Goal: Navigation & Orientation: Find specific page/section

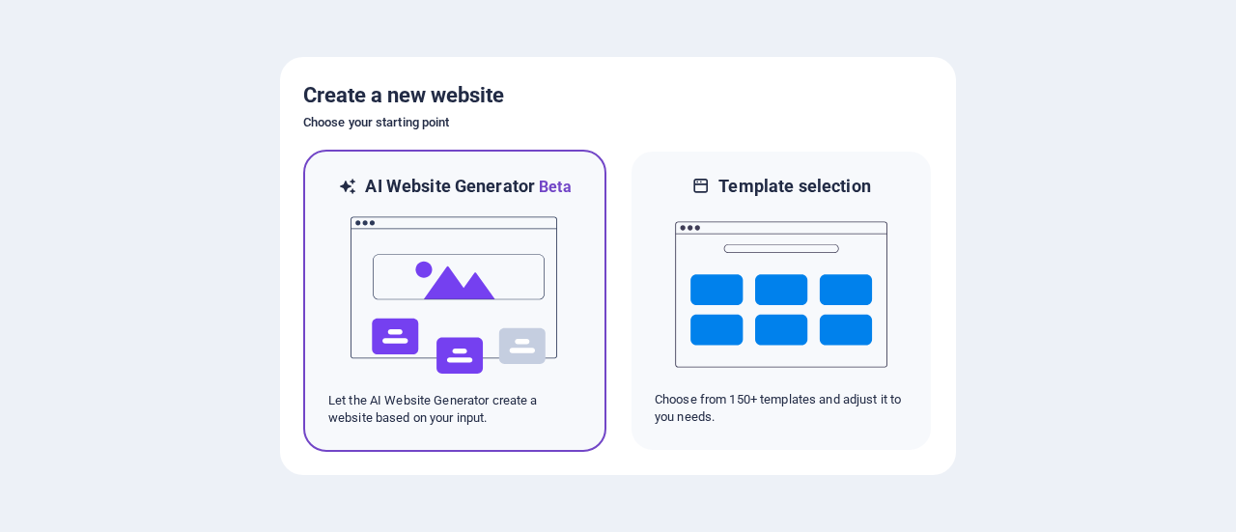
click at [445, 291] on img at bounding box center [455, 295] width 213 height 193
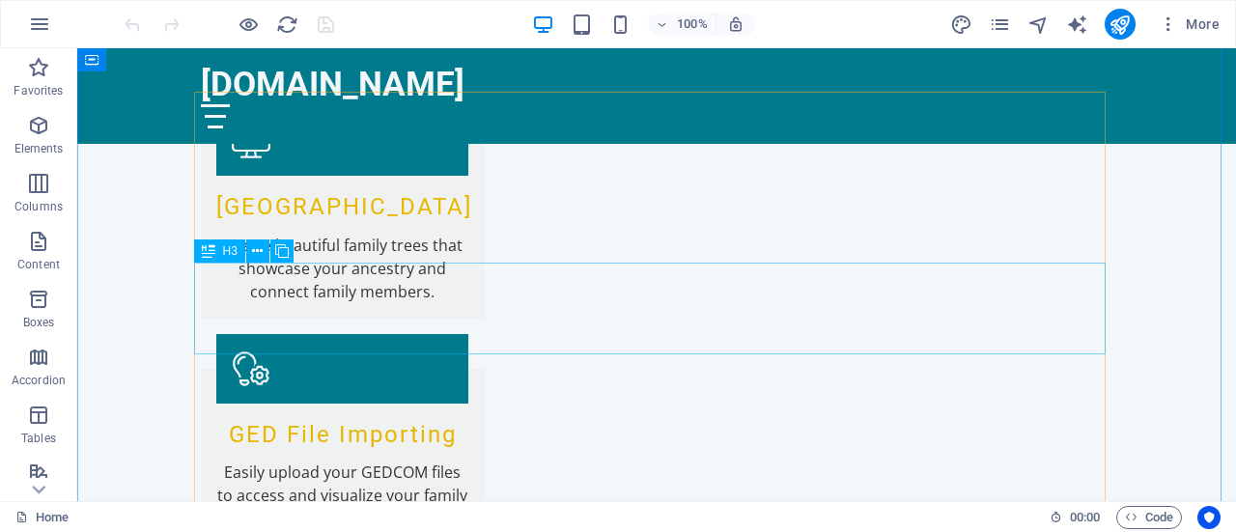
scroll to position [1802, 0]
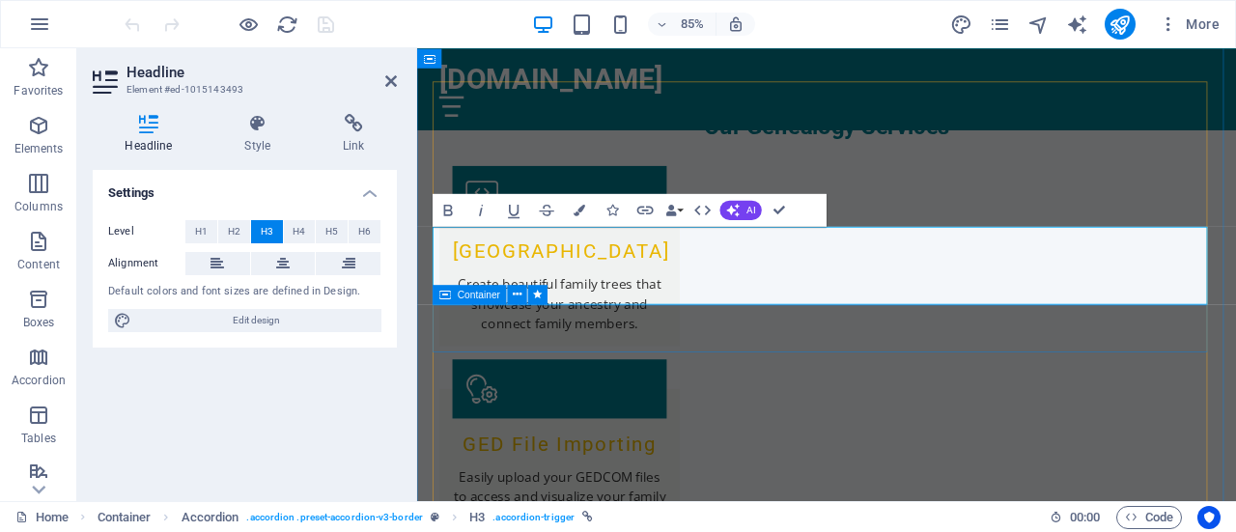
scroll to position [1883, 0]
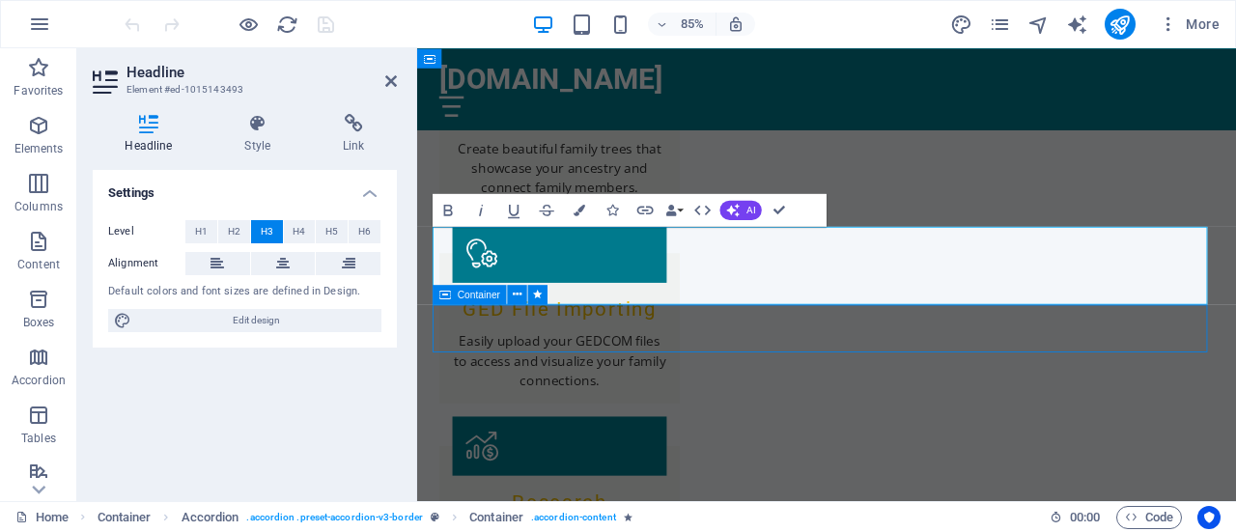
scroll to position [1802, 0]
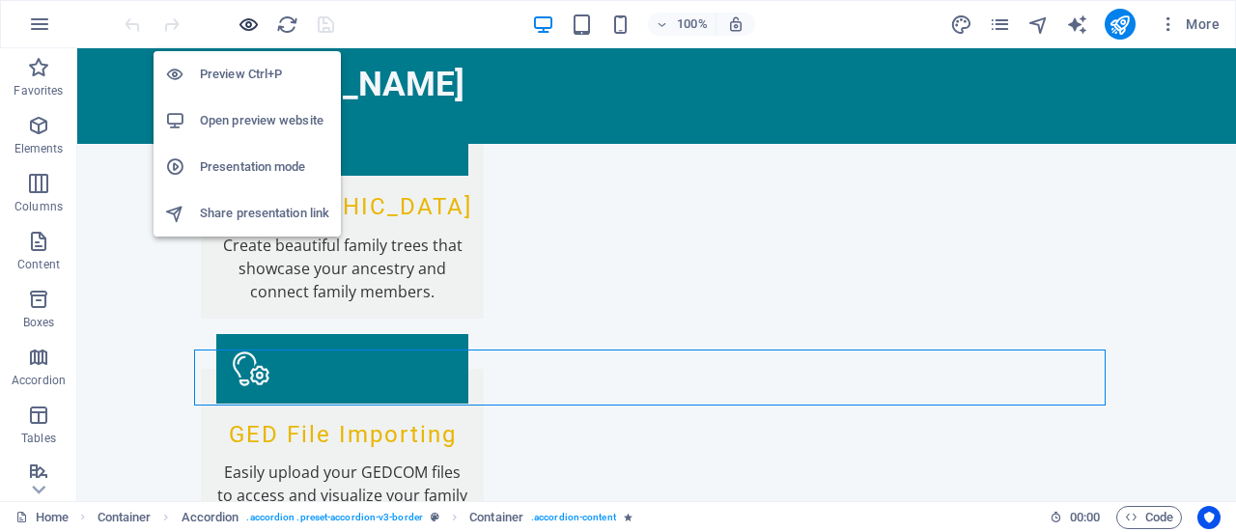
click at [250, 22] on icon "button" at bounding box center [249, 25] width 22 height 22
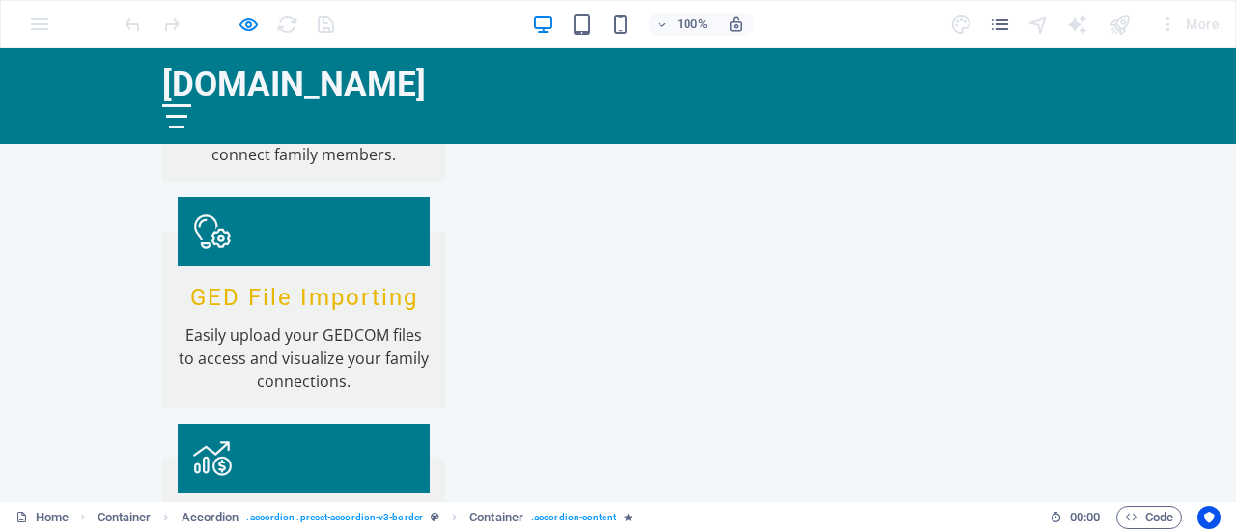
click at [191, 104] on div at bounding box center [176, 116] width 29 height 24
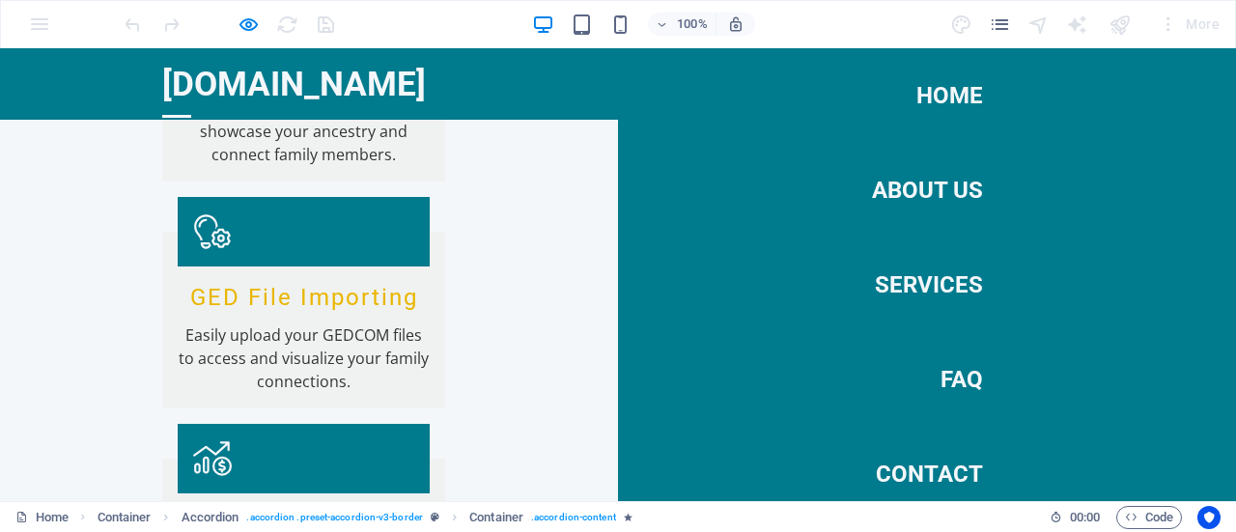
click at [939, 98] on link "Home" at bounding box center [950, 96] width 67 height 54
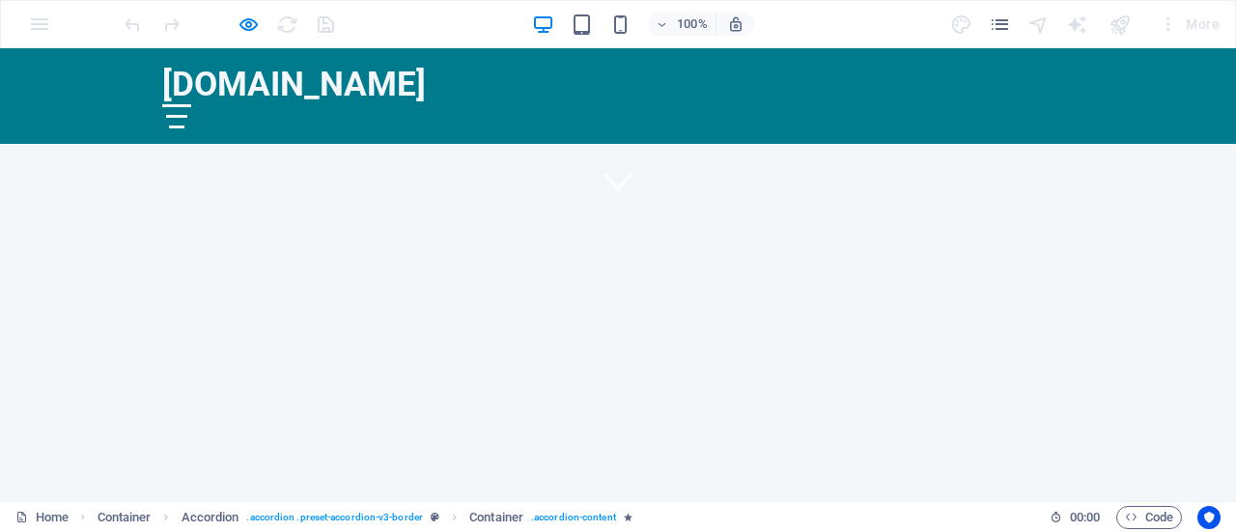
scroll to position [0, 0]
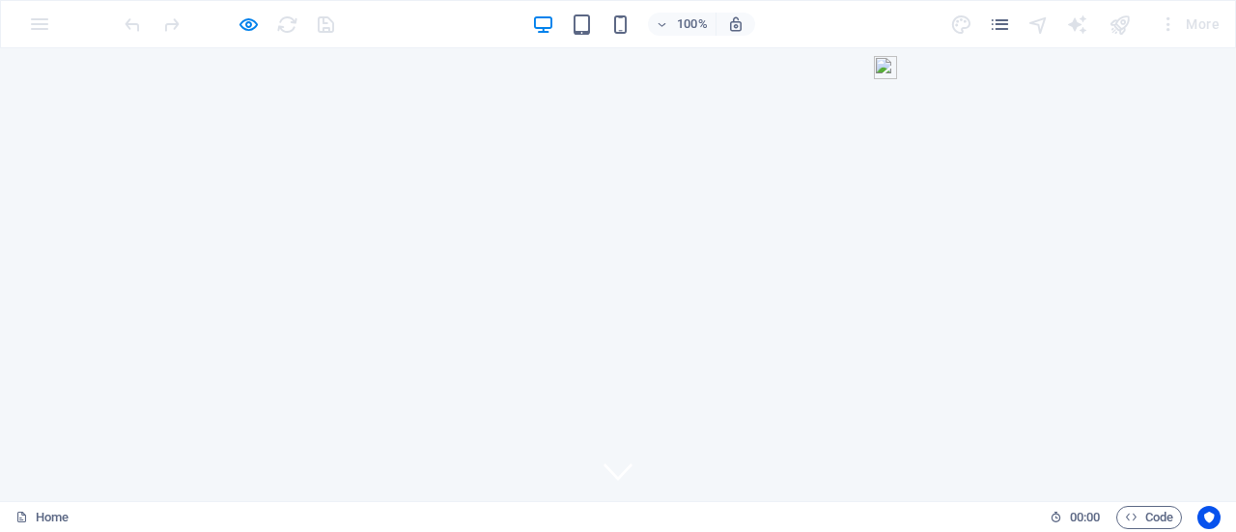
click at [607, 457] on icon at bounding box center [618, 471] width 29 height 29
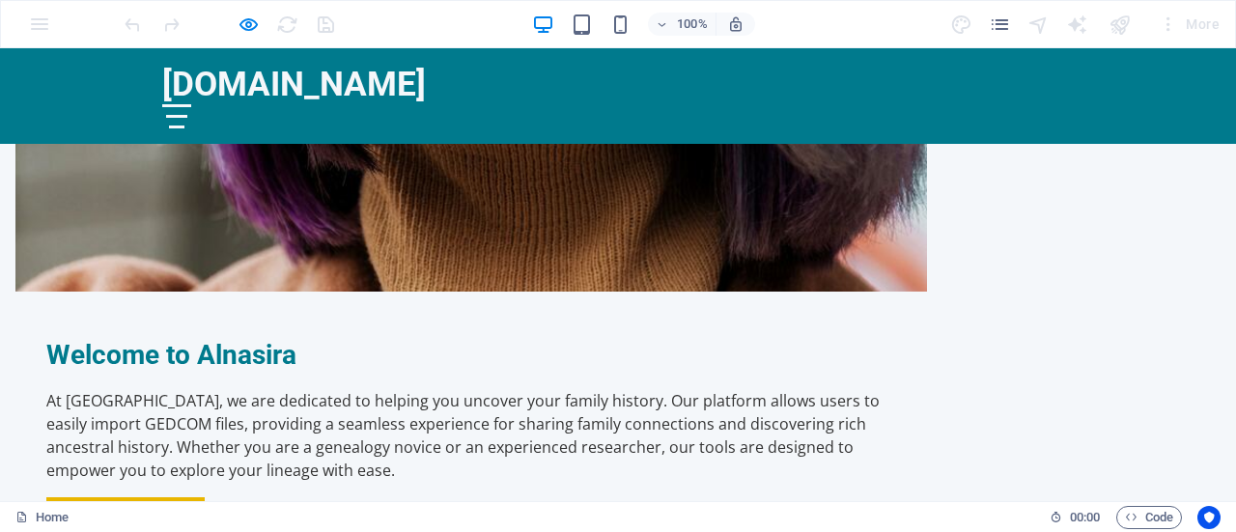
scroll to position [993, 0]
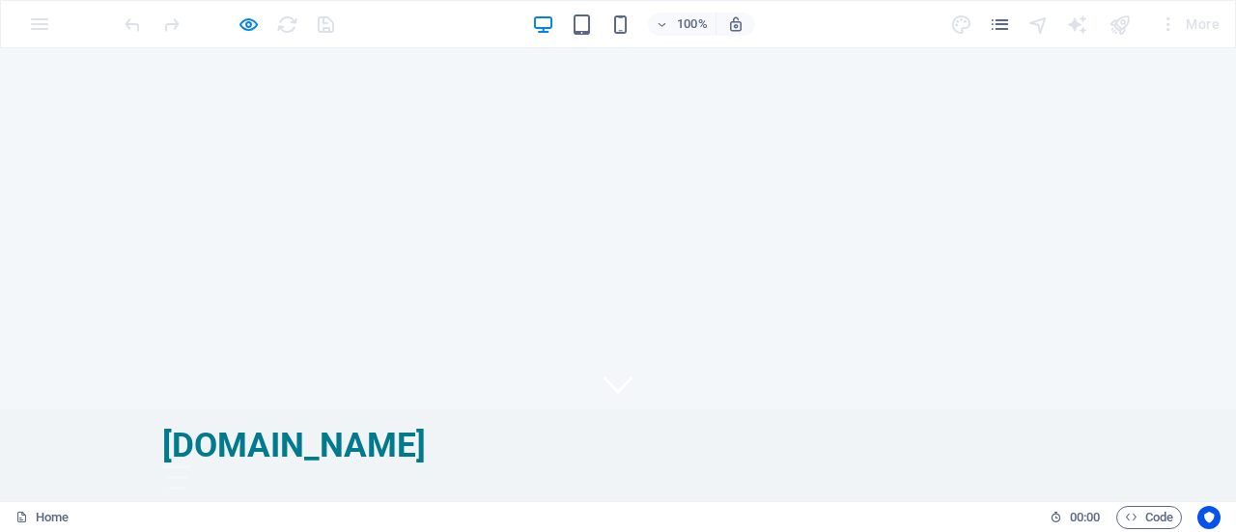
scroll to position [0, 0]
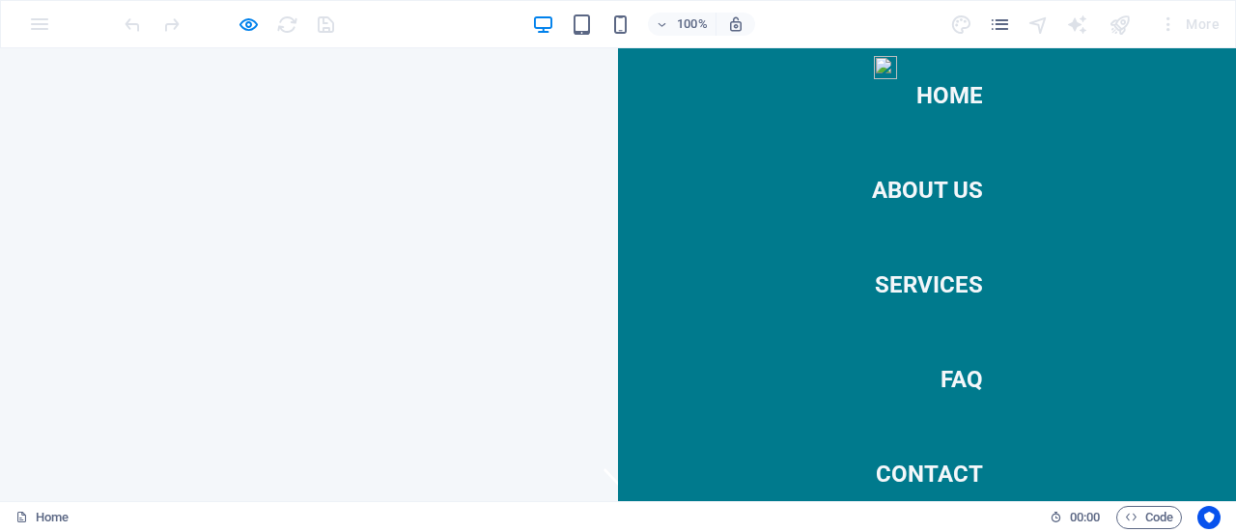
click at [918, 289] on link "Services" at bounding box center [929, 285] width 108 height 54
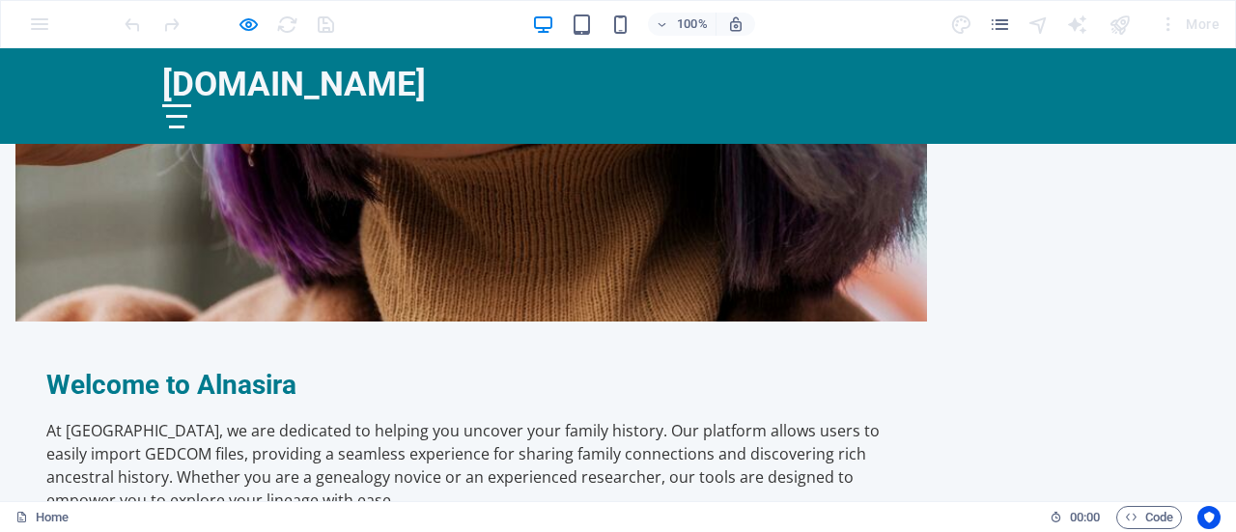
scroll to position [890, 0]
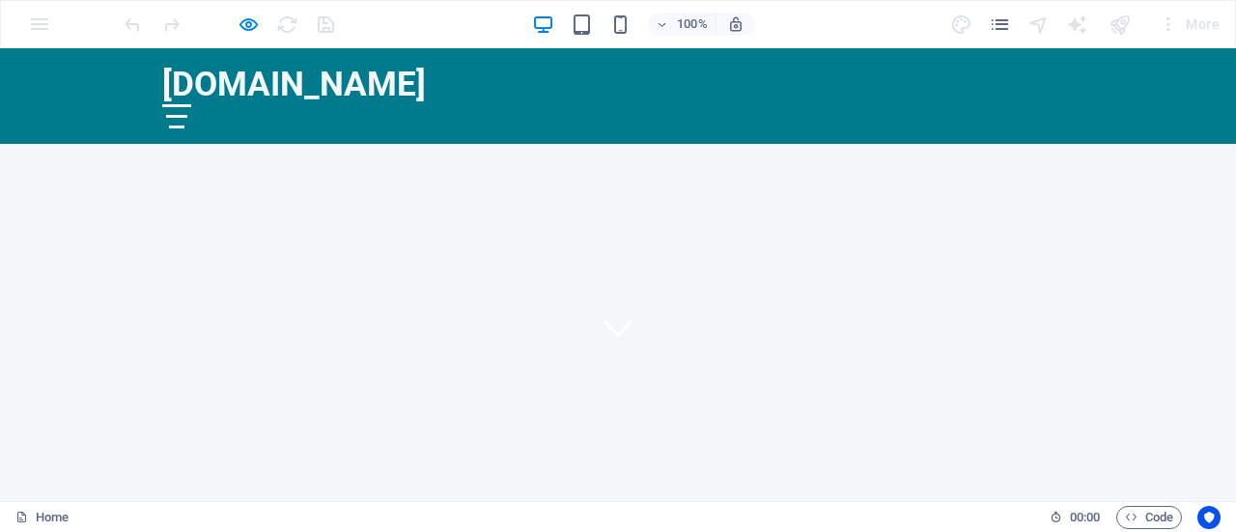
scroll to position [0, 0]
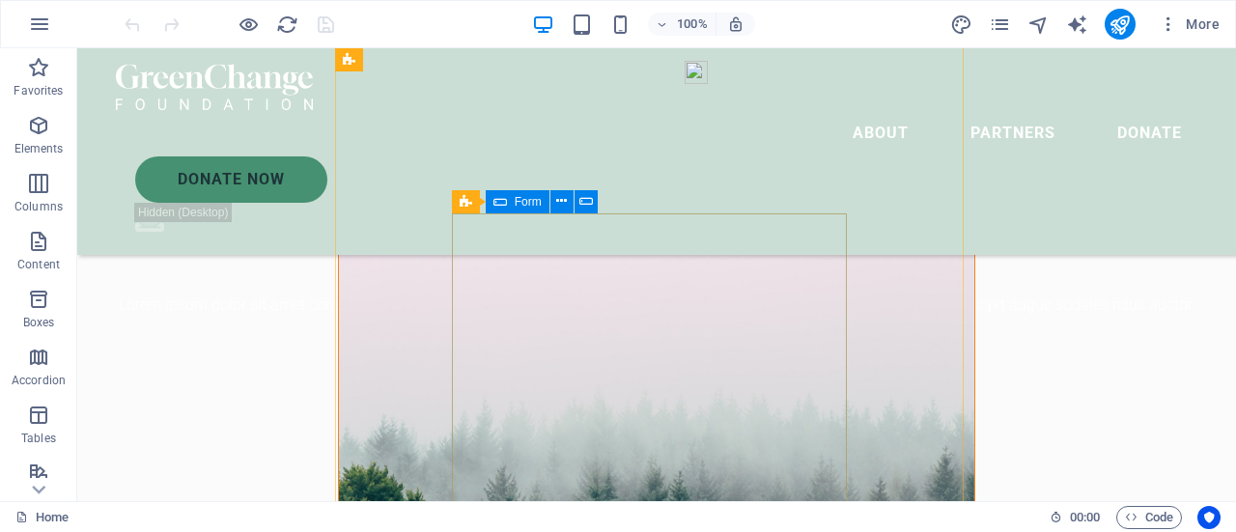
scroll to position [354, 0]
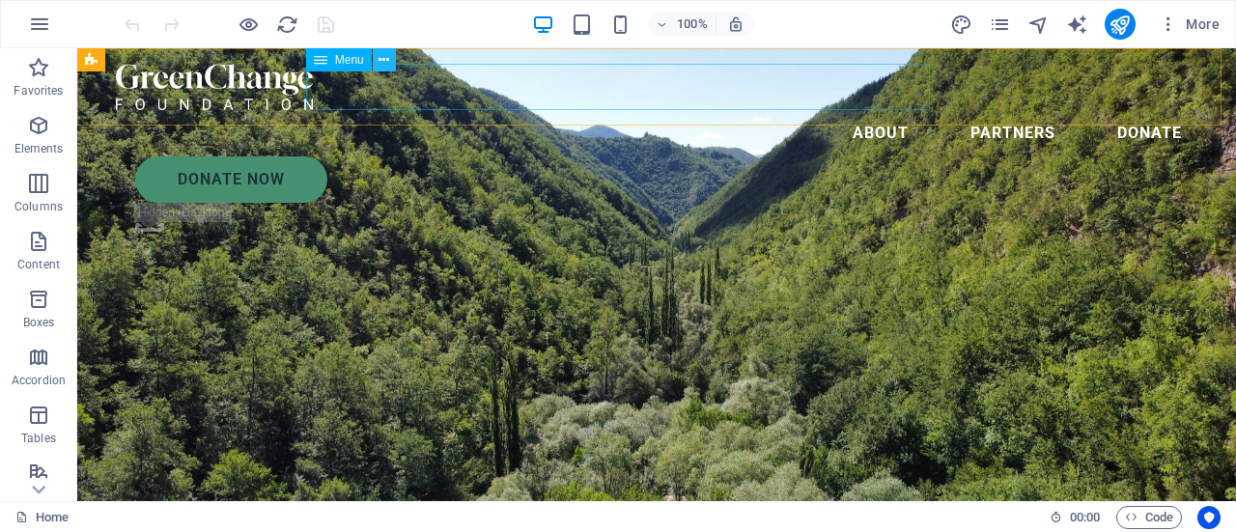
click at [383, 61] on icon at bounding box center [384, 60] width 11 height 20
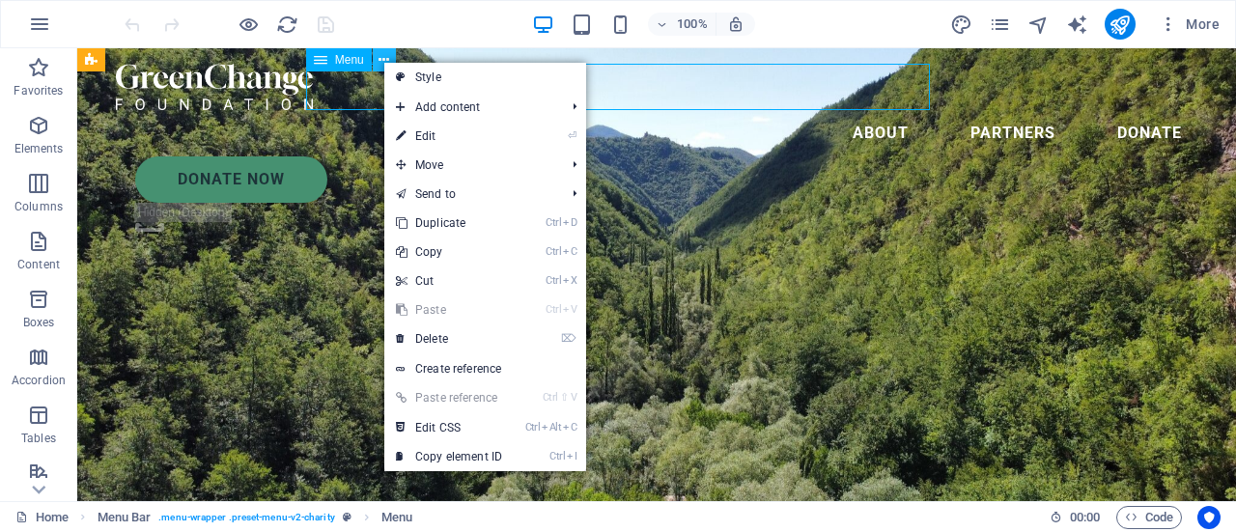
click at [383, 61] on icon at bounding box center [384, 60] width 11 height 20
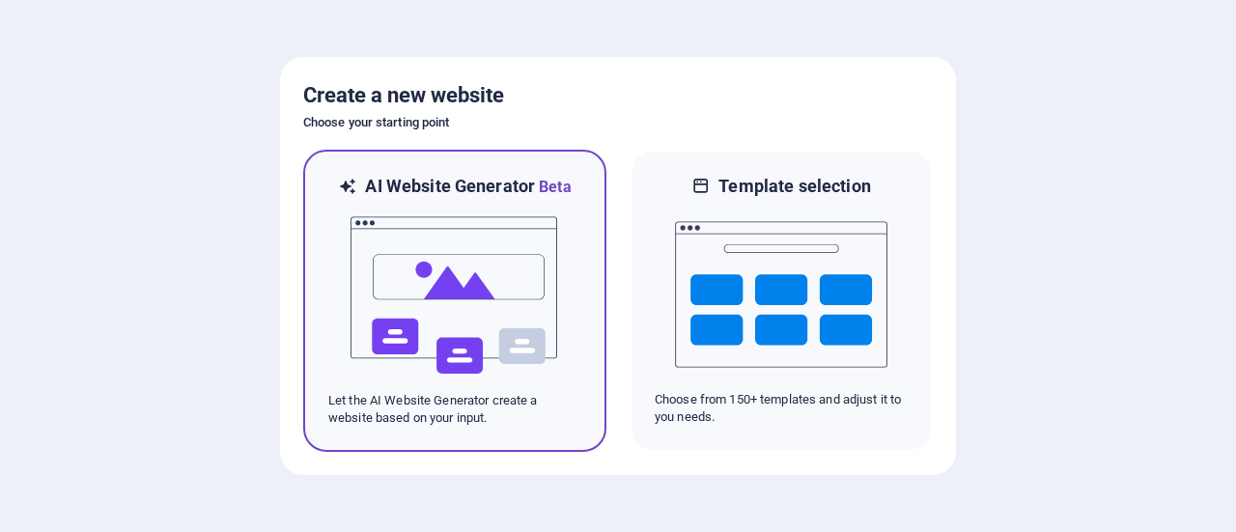
click at [461, 295] on img at bounding box center [455, 295] width 213 height 193
